Goal: Information Seeking & Learning: Learn about a topic

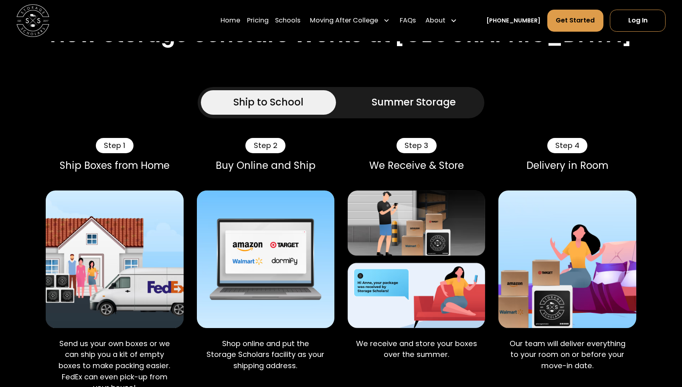
scroll to position [390, 0]
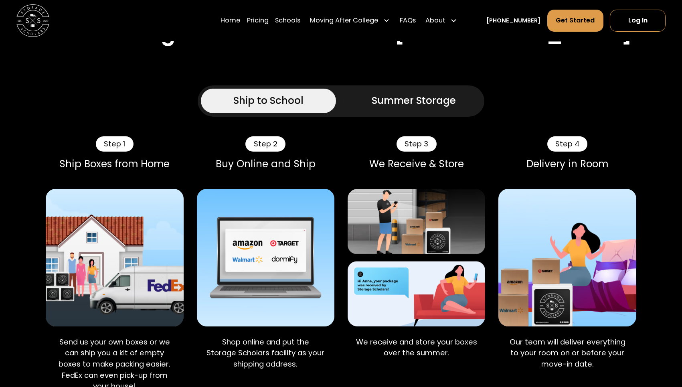
click at [473, 113] on div "Ship to School Summer Storage" at bounding box center [341, 100] width 287 height 31
click at [436, 108] on div "Summer Storage" at bounding box center [414, 100] width 84 height 15
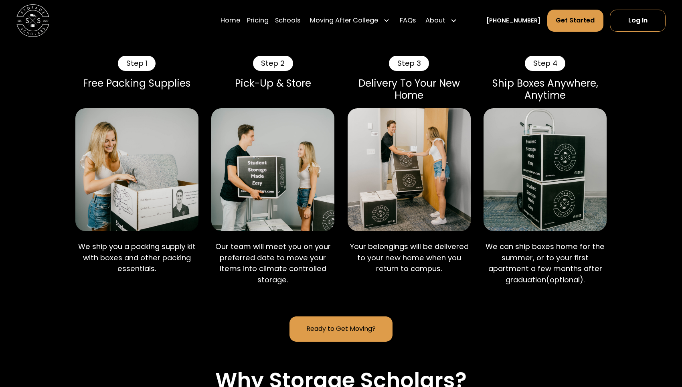
scroll to position [471, 0]
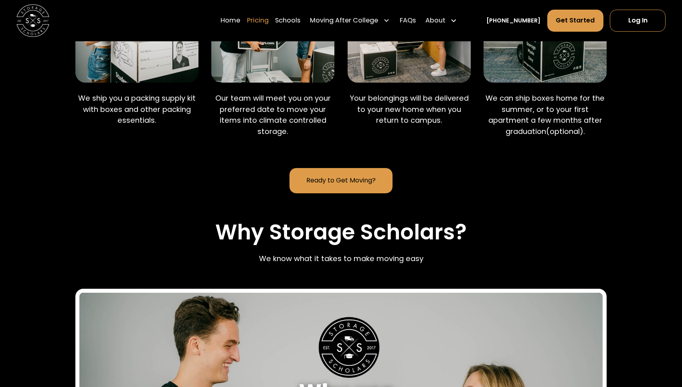
click at [269, 23] on link "Pricing" at bounding box center [258, 20] width 22 height 23
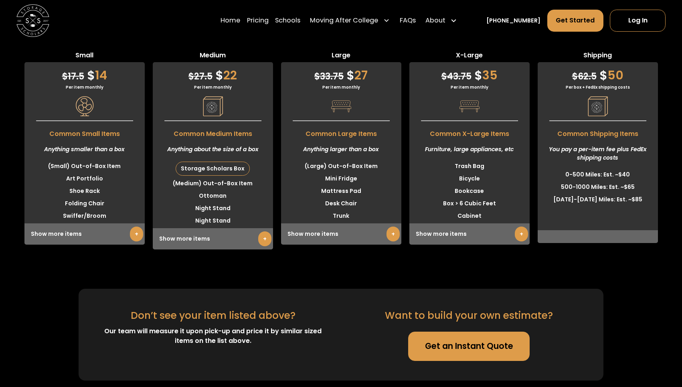
scroll to position [2387, 0]
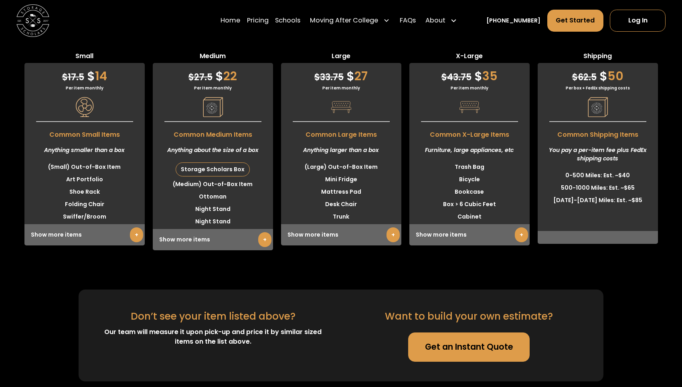
click at [205, 250] on div "Show more items +" at bounding box center [213, 239] width 120 height 21
click at [266, 247] on link "+" at bounding box center [264, 239] width 13 height 15
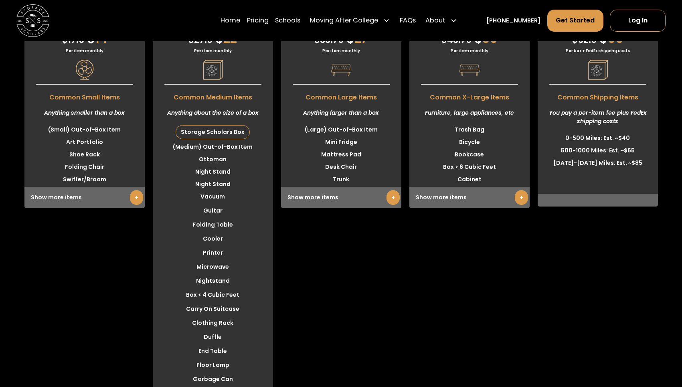
scroll to position [2426, 0]
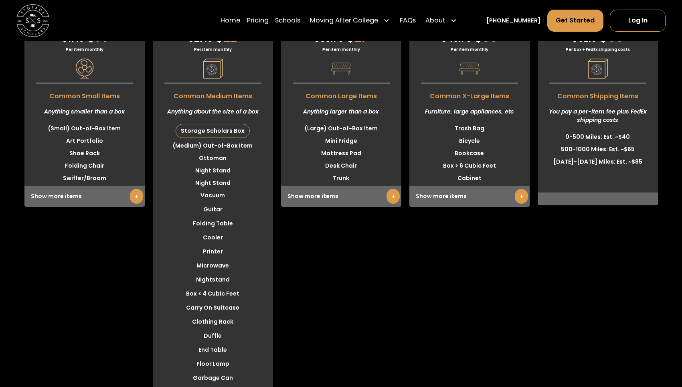
click at [207, 138] on div "Storage Scholars Box" at bounding box center [212, 130] width 73 height 13
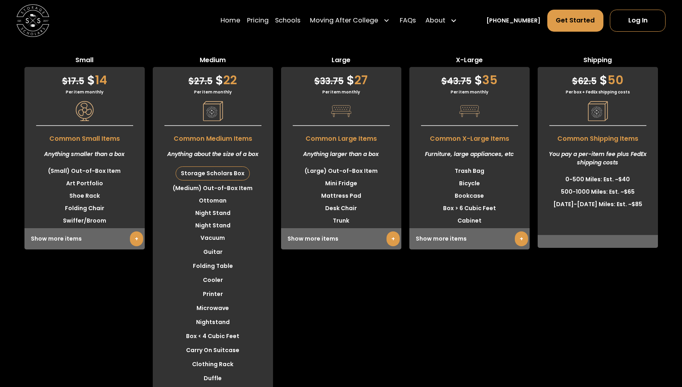
scroll to position [2397, 0]
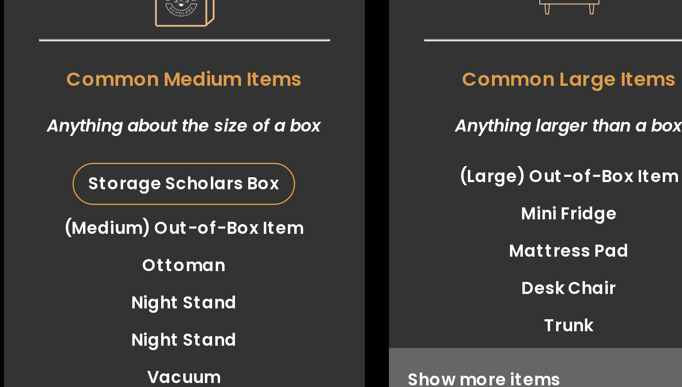
click at [227, 130] on span "Common Medium Items" at bounding box center [213, 123] width 120 height 14
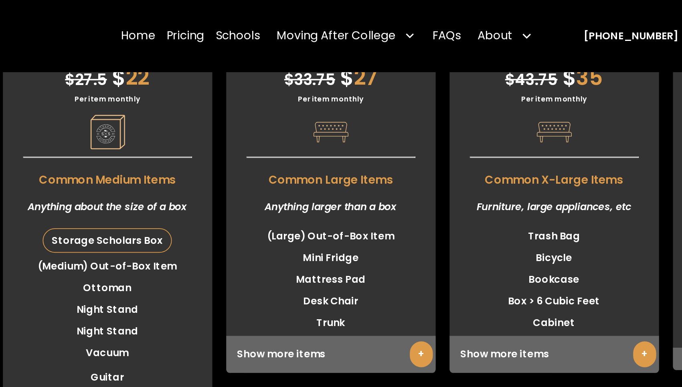
scroll to position [2418, 0]
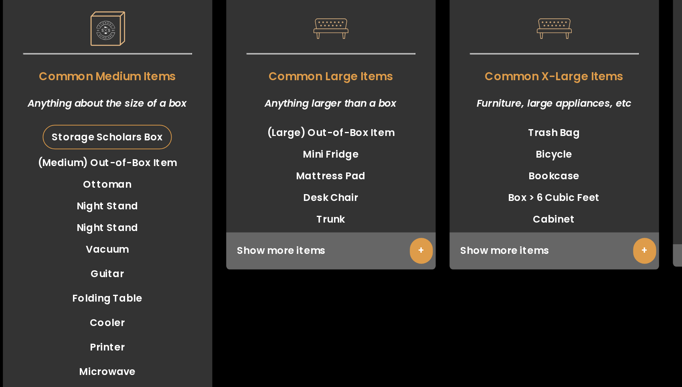
click at [393, 211] on link "+" at bounding box center [393, 203] width 13 height 15
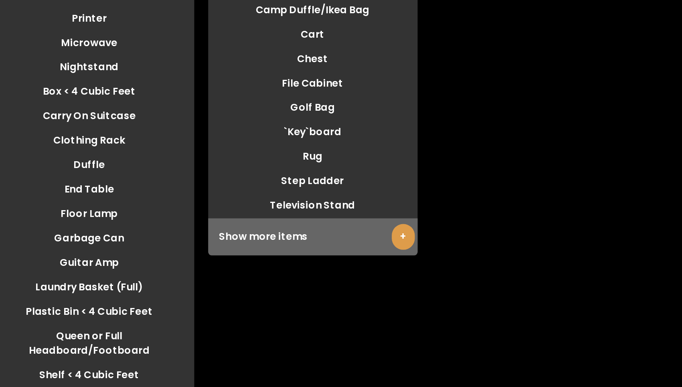
scroll to position [2504, 0]
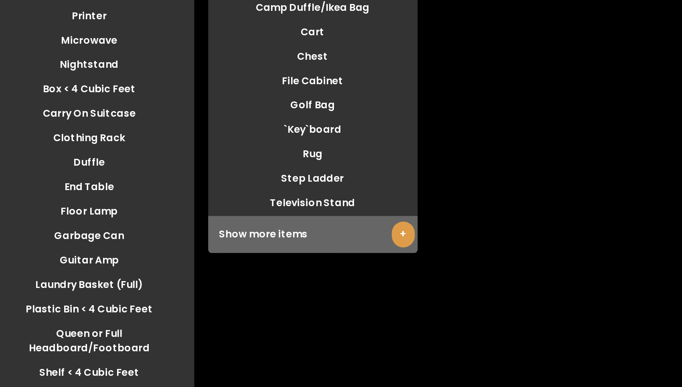
click at [390, 307] on link "+" at bounding box center [393, 299] width 13 height 15
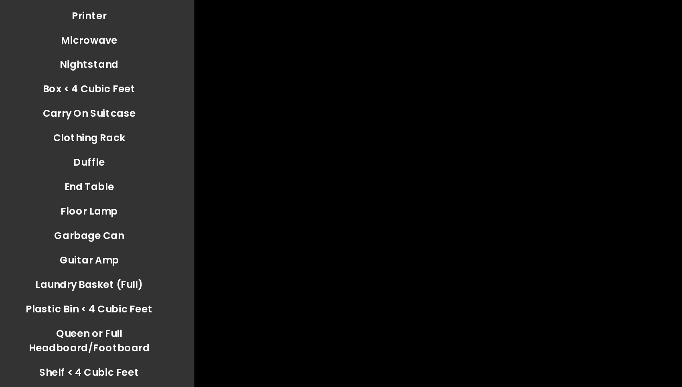
scroll to position [2503, 0]
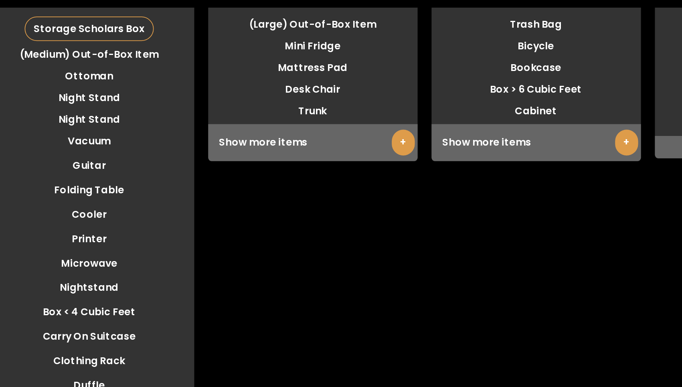
click at [391, 126] on link "+" at bounding box center [393, 118] width 13 height 15
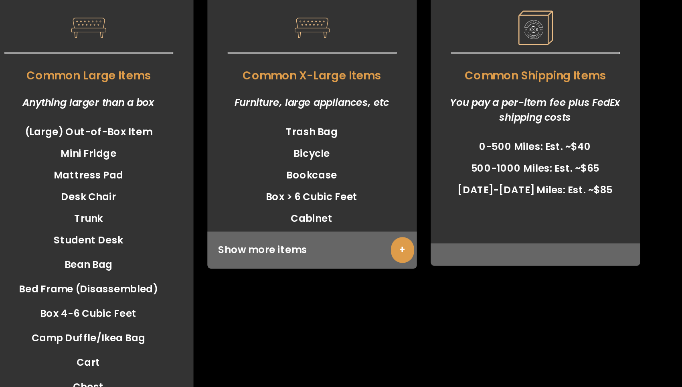
scroll to position [2395, 0]
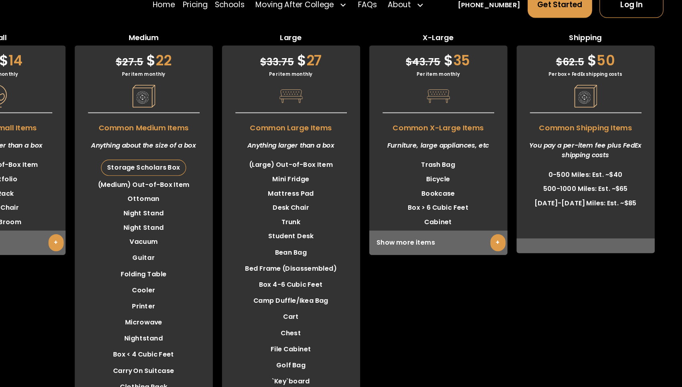
click at [355, 191] on li "Mattress Pad" at bounding box center [341, 184] width 120 height 12
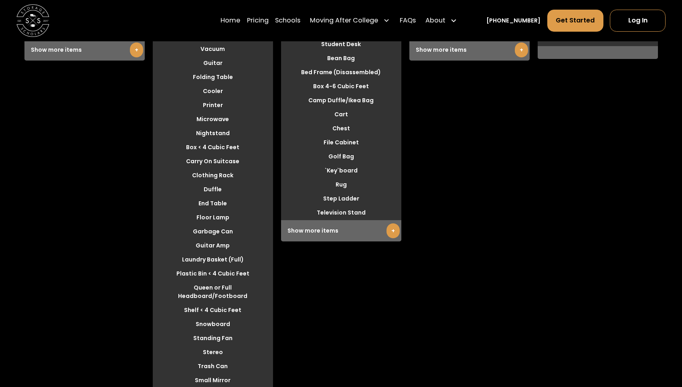
scroll to position [2586, 0]
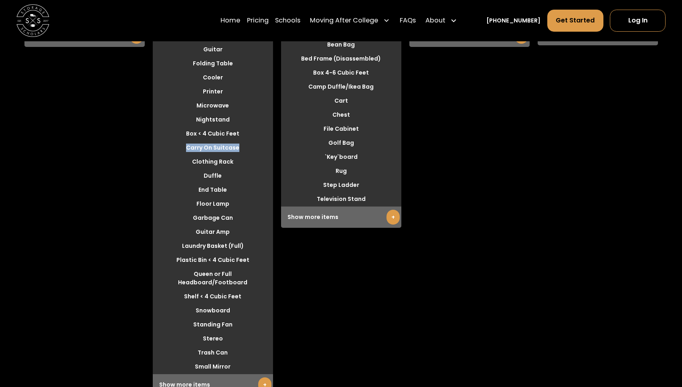
drag, startPoint x: 239, startPoint y: 172, endPoint x: 180, endPoint y: 172, distance: 58.6
click at [180, 154] on li "Carry On Suitcase" at bounding box center [213, 148] width 120 height 12
click at [235, 154] on li "Carry On Suitcase" at bounding box center [213, 148] width 120 height 12
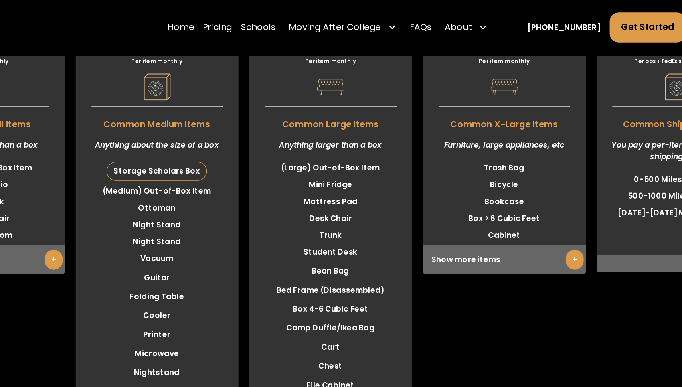
scroll to position [2364, 0]
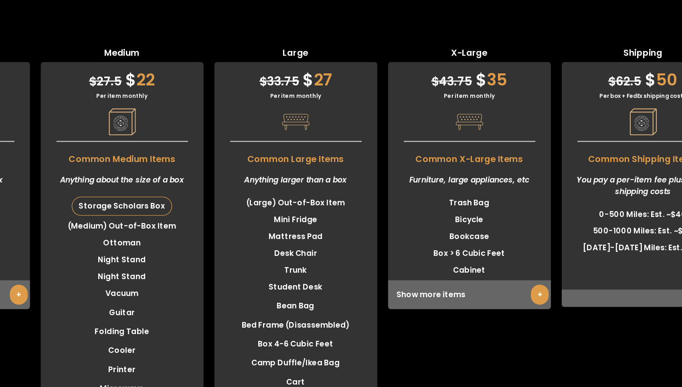
click at [517, 266] on link "+" at bounding box center [521, 258] width 13 height 15
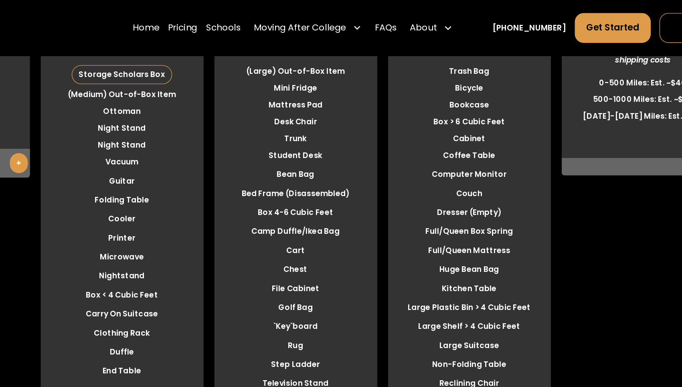
scroll to position [2421, 0]
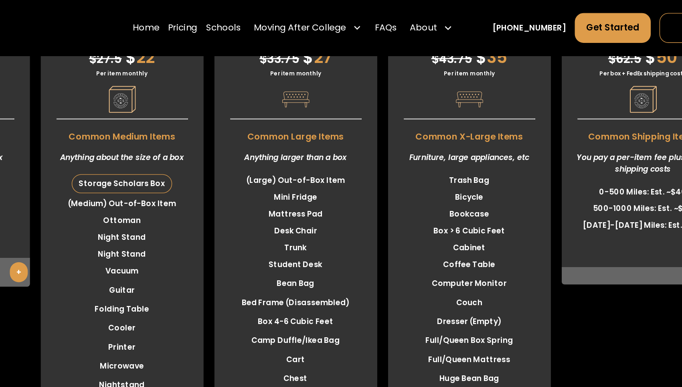
scroll to position [619, 0]
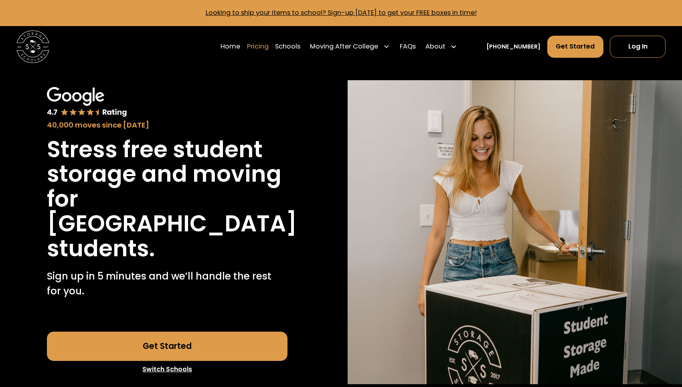
click at [267, 44] on link "Pricing" at bounding box center [258, 46] width 22 height 23
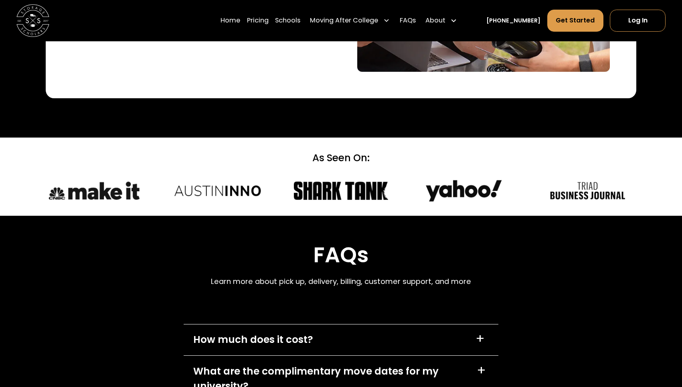
scroll to position [3094, 0]
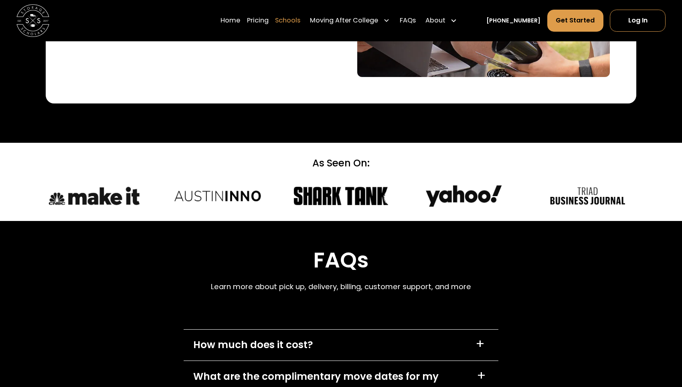
click at [299, 24] on link "Schools" at bounding box center [287, 20] width 25 height 23
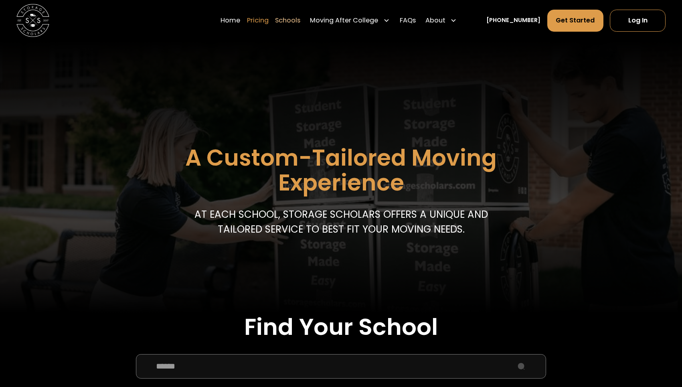
click at [266, 23] on link "Pricing" at bounding box center [258, 20] width 22 height 23
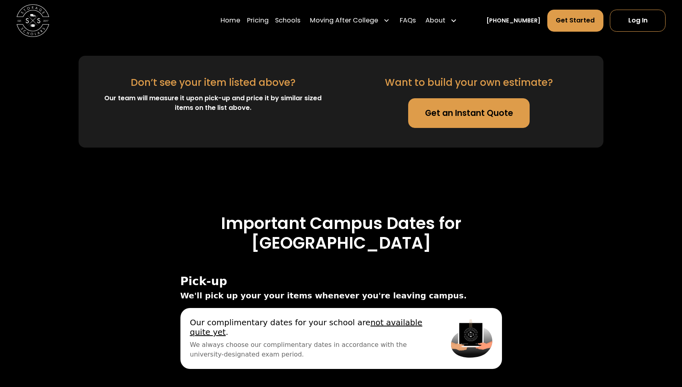
scroll to position [2221, 0]
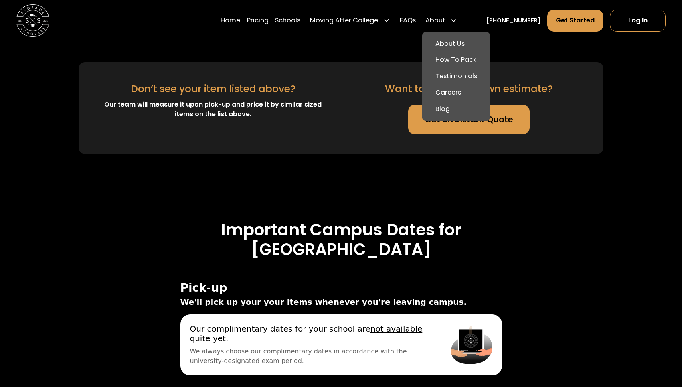
click at [446, 21] on div "About" at bounding box center [436, 21] width 20 height 10
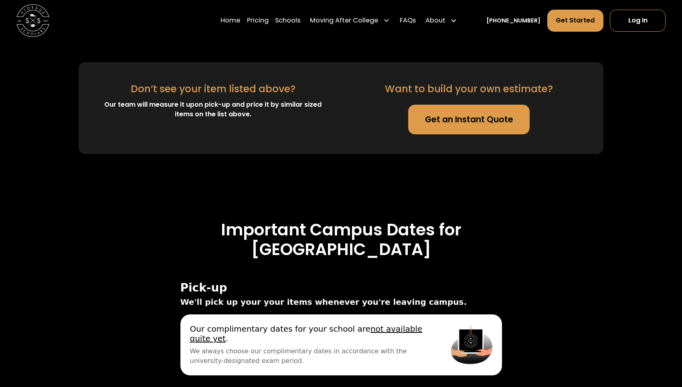
click at [458, 22] on div "About" at bounding box center [441, 20] width 38 height 23
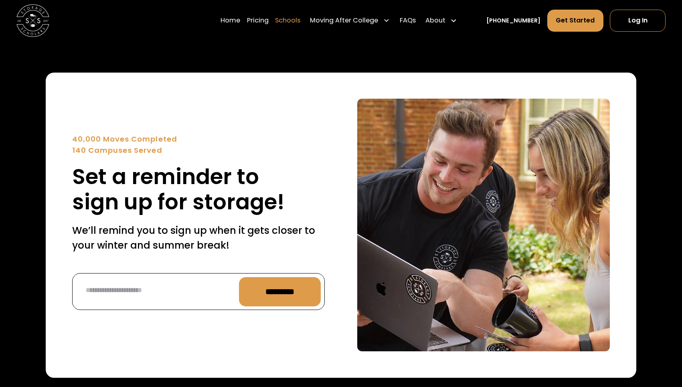
scroll to position [2819, 0]
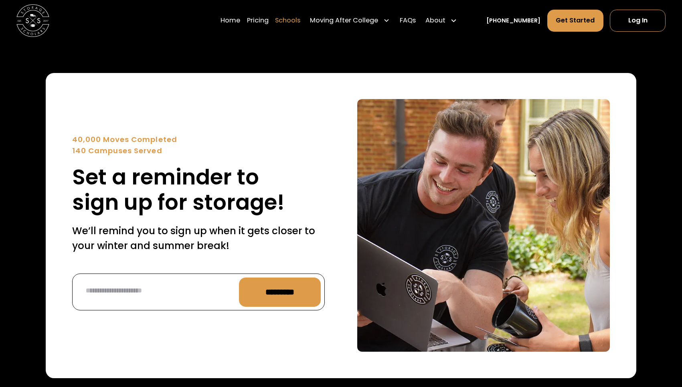
click at [300, 18] on link "Schools" at bounding box center [287, 20] width 25 height 23
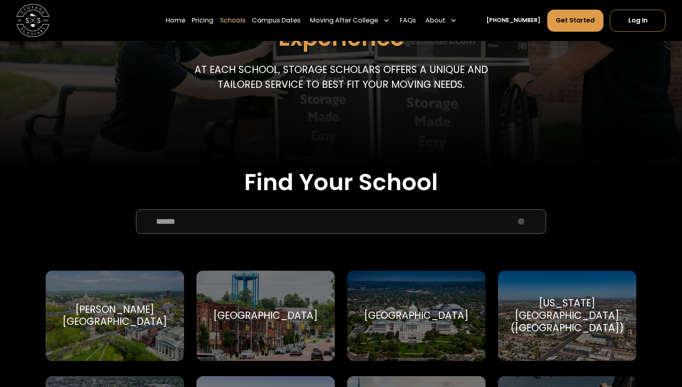
scroll to position [179, 0]
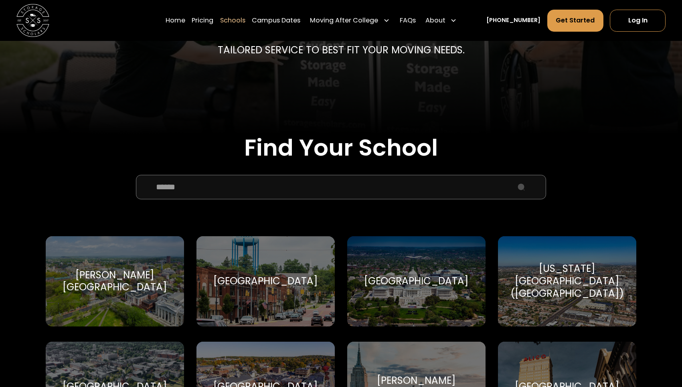
click at [259, 186] on input "School Select Form" at bounding box center [341, 187] width 410 height 24
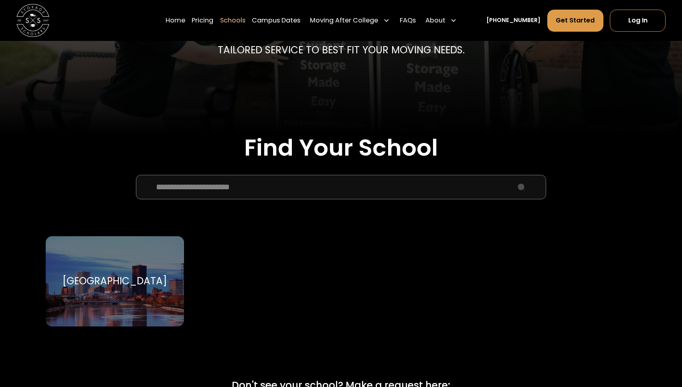
type input "**********"
click at [148, 288] on div "[GEOGRAPHIC_DATA]" at bounding box center [115, 281] width 105 height 12
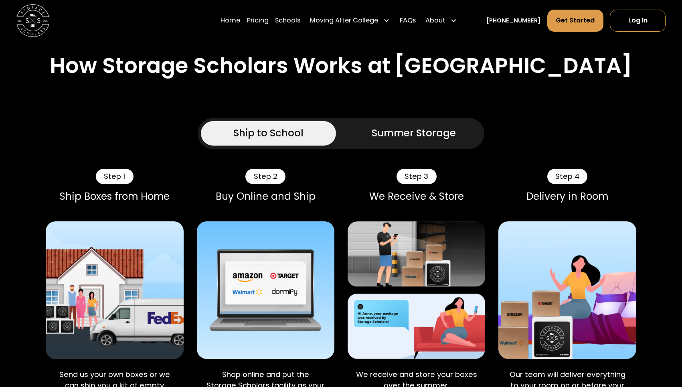
scroll to position [370, 0]
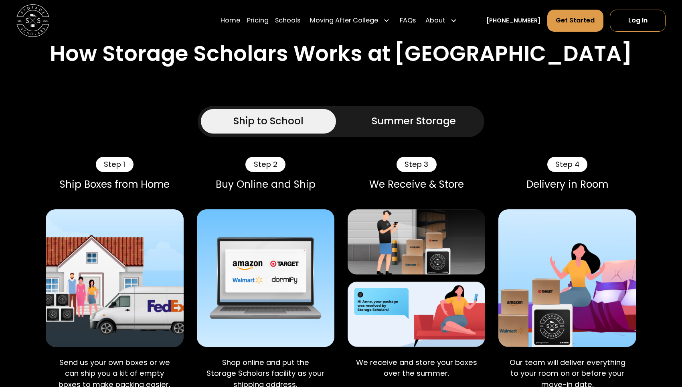
click at [388, 129] on div "Summer Storage" at bounding box center [414, 121] width 84 height 15
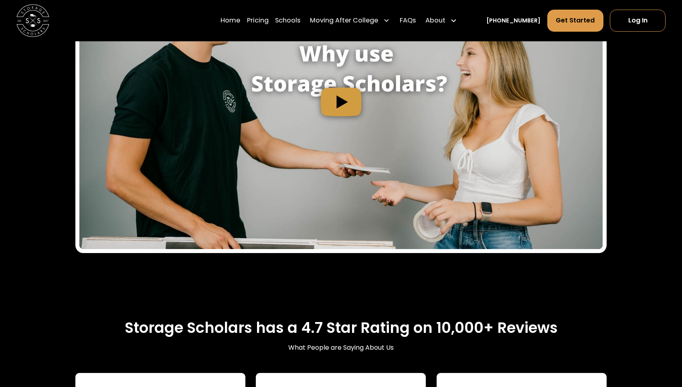
scroll to position [965, 0]
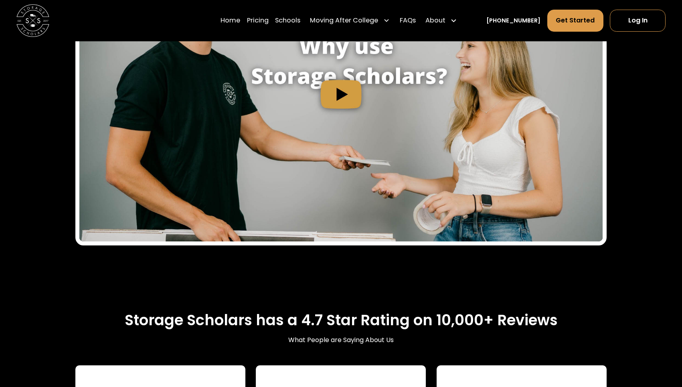
click at [333, 122] on img "open lightbox" at bounding box center [340, 94] width 523 height 294
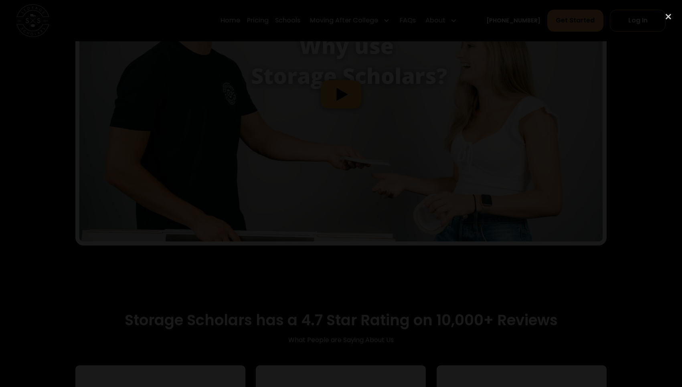
click at [592, 132] on div at bounding box center [341, 193] width 682 height 371
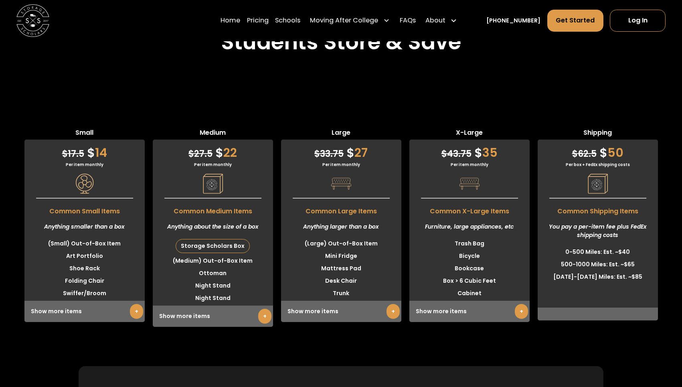
scroll to position [2302, 0]
